Goal: Task Accomplishment & Management: Use online tool/utility

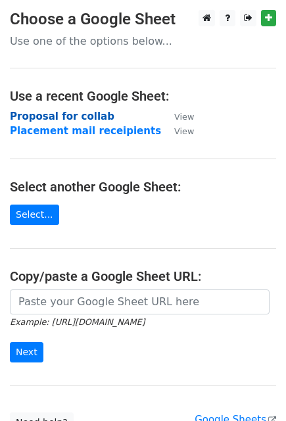
click at [47, 115] on strong "Proposal for collab" at bounding box center [62, 116] width 105 height 12
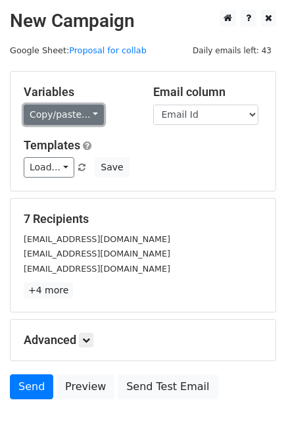
click at [62, 118] on link "Copy/paste..." at bounding box center [64, 115] width 80 height 20
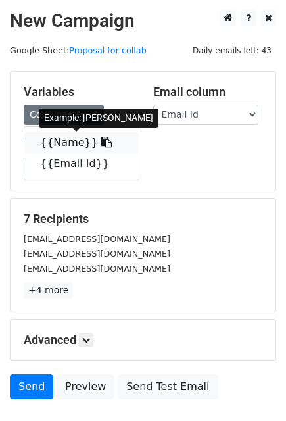
click at [57, 141] on link "{{Name}}" at bounding box center [81, 142] width 114 height 21
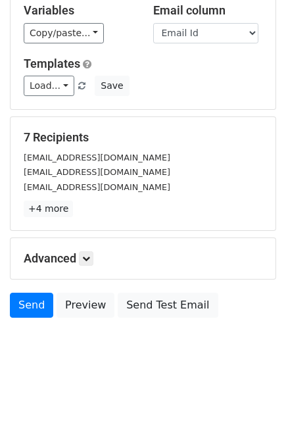
scroll to position [90, 0]
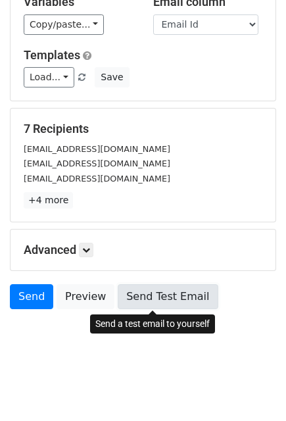
click at [143, 302] on link "Send Test Email" at bounding box center [168, 296] width 100 height 25
